Goal: Register for event/course

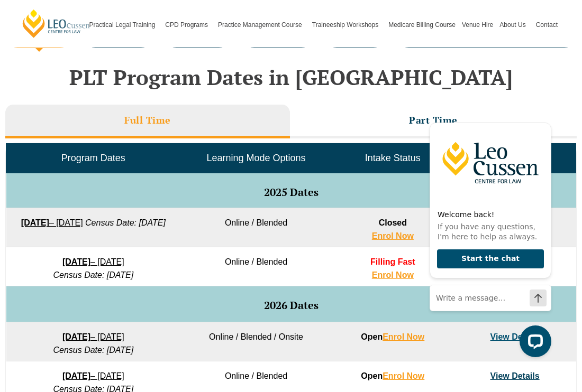
scroll to position [435, 0]
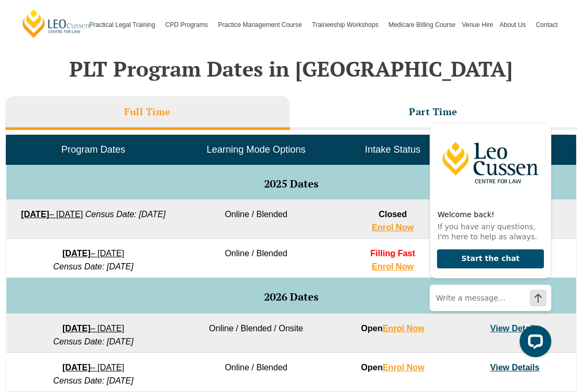
click at [198, 259] on td "Online / Blended" at bounding box center [255, 258] width 151 height 39
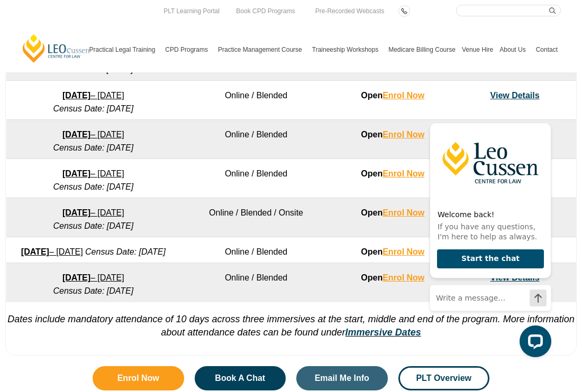
scroll to position [966, 0]
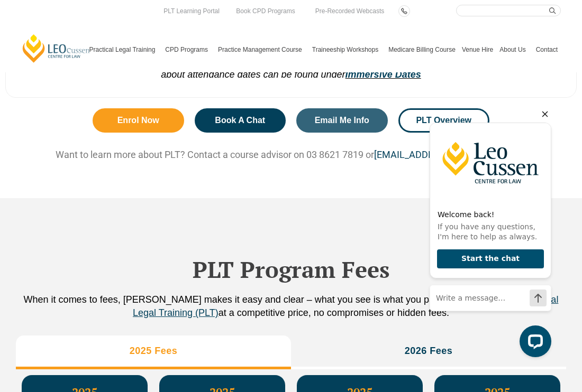
click at [545, 112] on icon "Hide greeting" at bounding box center [544, 114] width 13 height 13
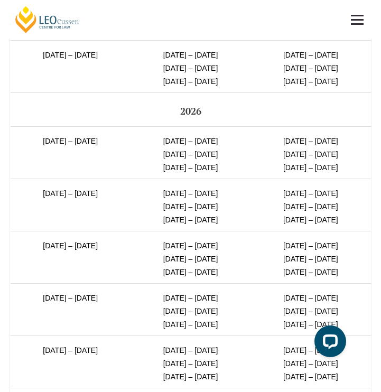
scroll to position [2721, 0]
